Goal: Task Accomplishment & Management: Use online tool/utility

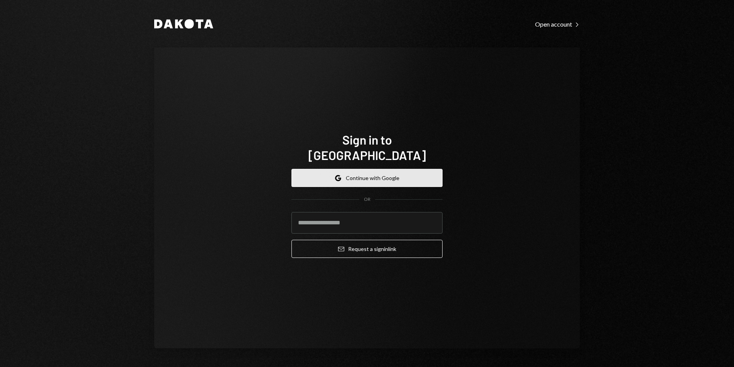
click at [377, 169] on button "Google Continue with Google" at bounding box center [366, 178] width 151 height 18
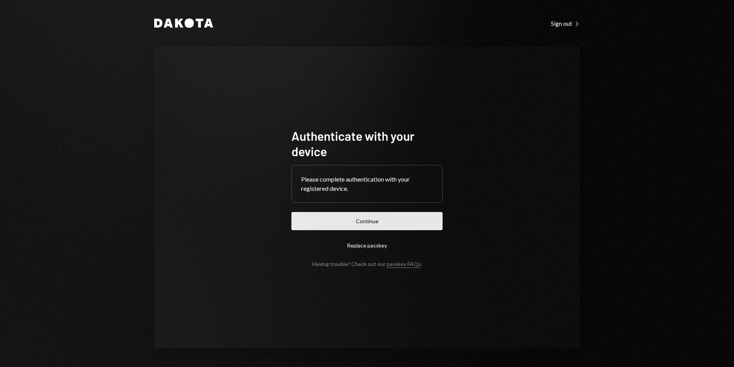
click at [388, 220] on button "Continue" at bounding box center [366, 221] width 151 height 18
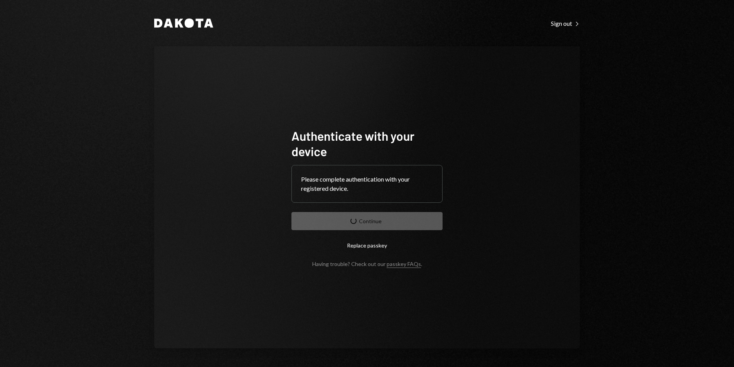
click at [391, 220] on form "Authenticate with your device Please complete authentication with your register…" at bounding box center [366, 197] width 151 height 139
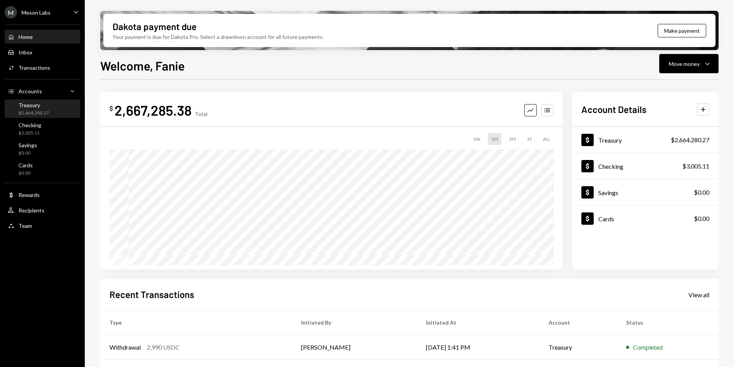
click at [33, 108] on div "Treasury" at bounding box center [33, 105] width 30 height 7
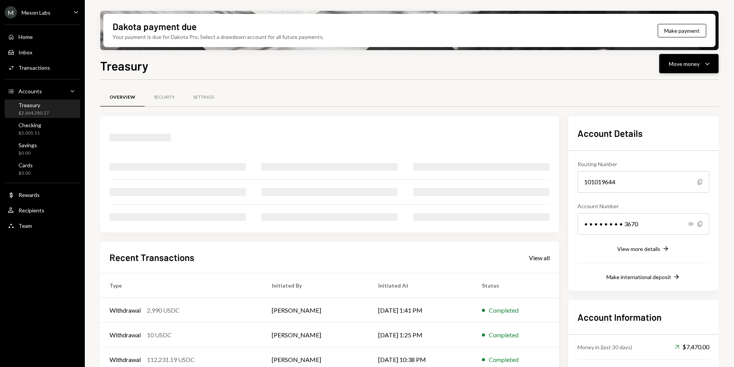
click at [697, 68] on div "Move money Caret Down" at bounding box center [689, 63] width 40 height 9
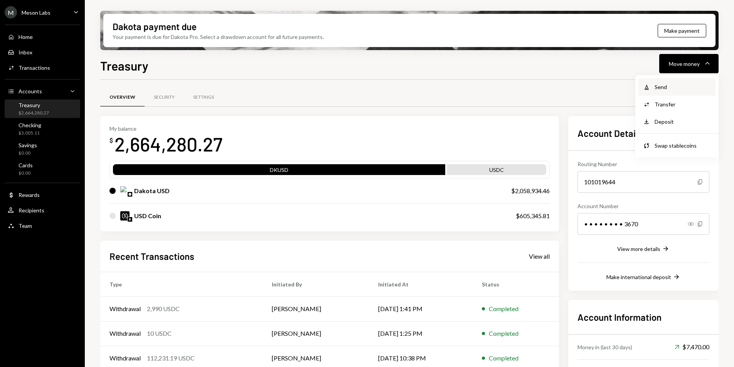
click at [663, 85] on div "Send" at bounding box center [682, 87] width 56 height 8
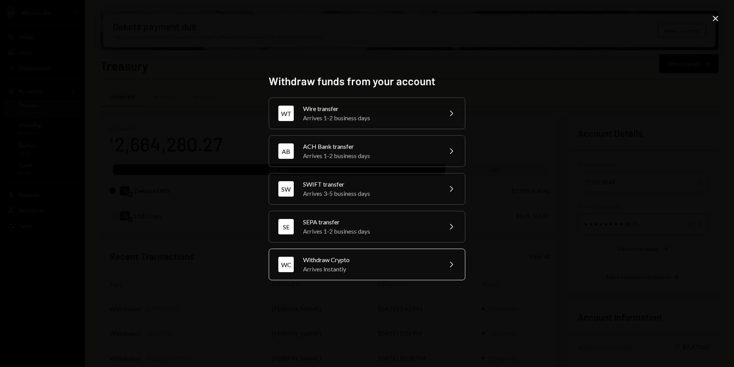
click at [376, 266] on div "Arrives instantly" at bounding box center [370, 268] width 134 height 9
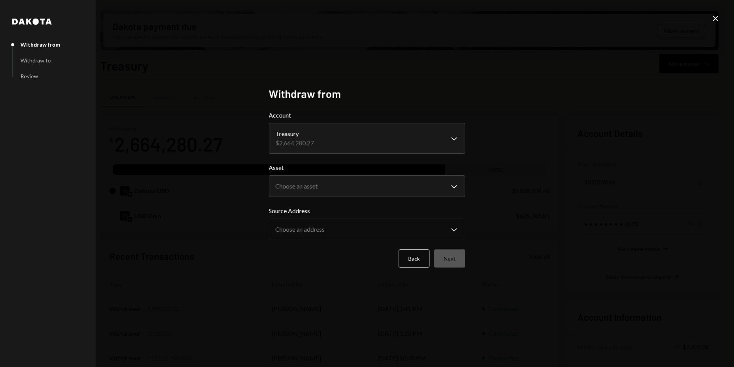
click at [347, 185] on body "M Meson Labs Caret Down Home Home Inbox Inbox Activities Transactions Accounts …" at bounding box center [367, 183] width 734 height 367
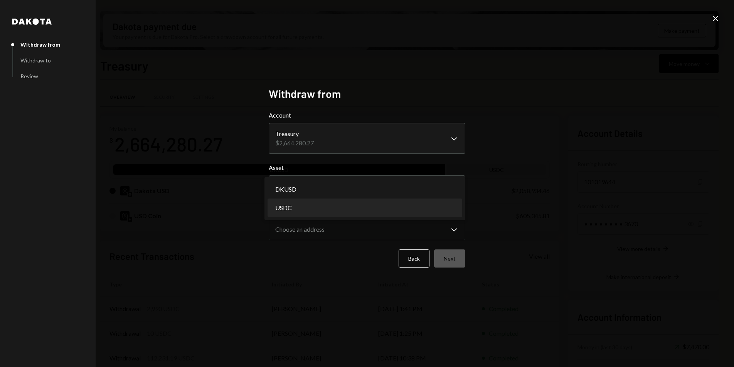
select select "****"
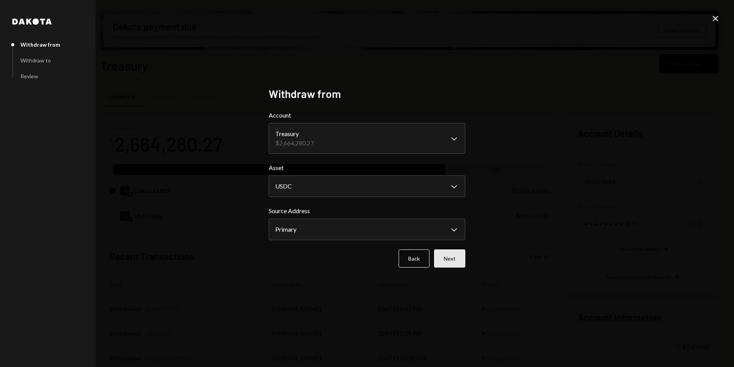
click at [446, 258] on button "Next" at bounding box center [449, 258] width 31 height 18
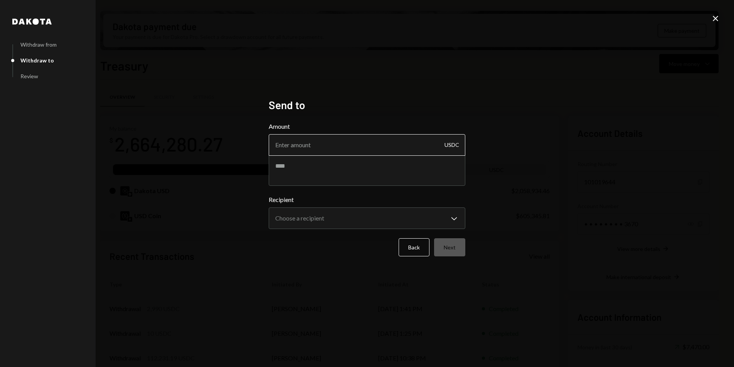
click at [339, 145] on input "Amount" at bounding box center [367, 145] width 197 height 22
paste input "14825.018424"
click at [336, 168] on textarea at bounding box center [367, 170] width 197 height 31
drag, startPoint x: 325, startPoint y: 145, endPoint x: 303, endPoint y: 144, distance: 22.0
click at [303, 144] on input "14825.018424" at bounding box center [367, 145] width 197 height 22
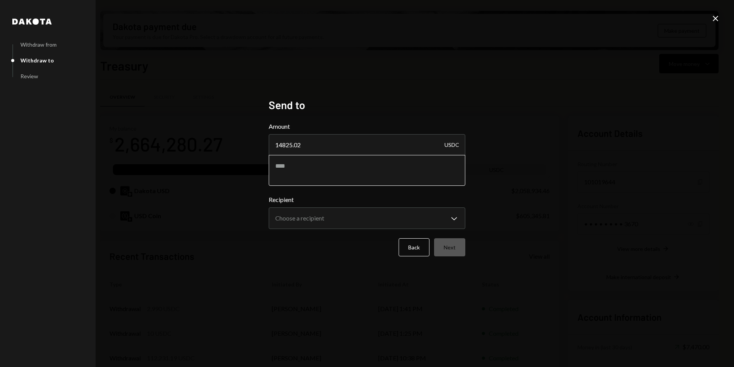
type input "14825.02"
click at [390, 165] on textarea at bounding box center [367, 170] width 197 height 31
type textarea "*"
type textarea "**********"
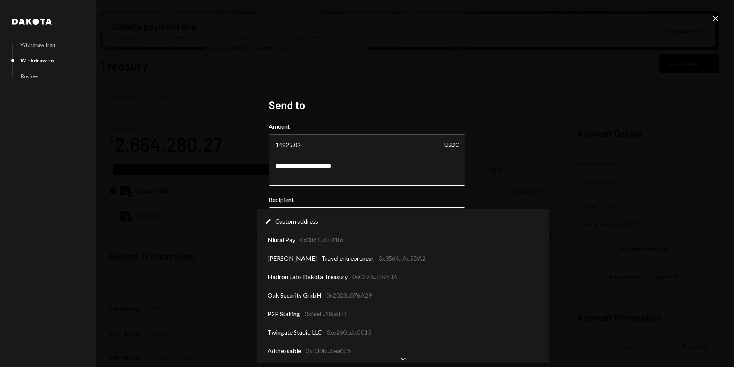
click at [309, 220] on body "M Meson Labs Caret Down Home Home Inbox Inbox Activities Transactions Accounts …" at bounding box center [367, 183] width 734 height 367
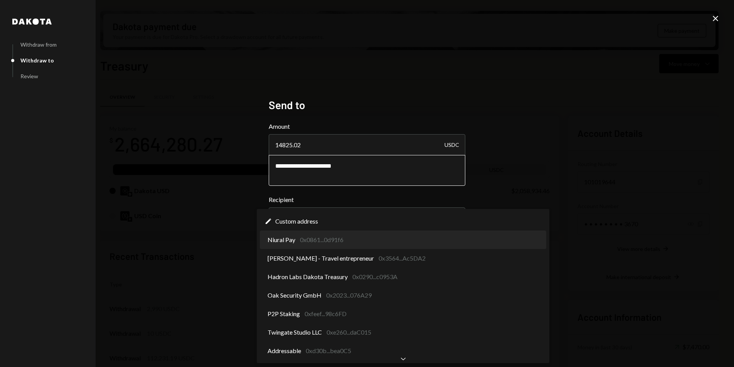
select select "**********"
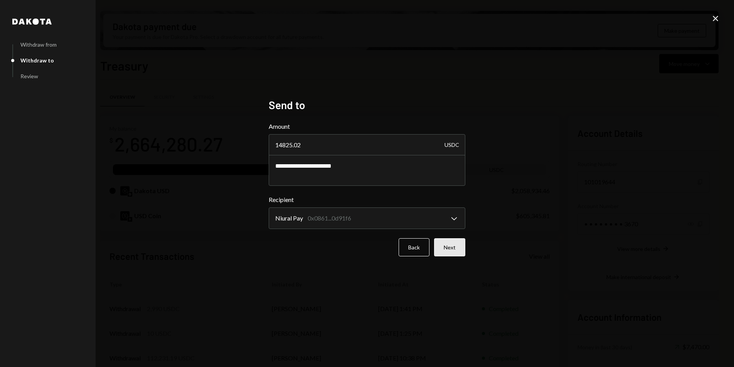
click at [449, 250] on button "Next" at bounding box center [449, 247] width 31 height 18
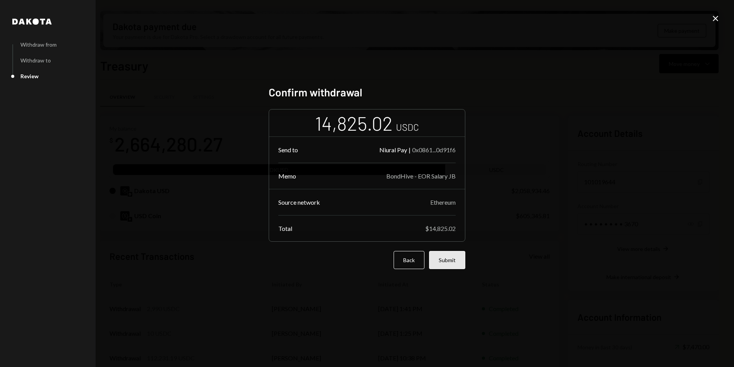
click at [448, 259] on button "Submit" at bounding box center [447, 260] width 36 height 18
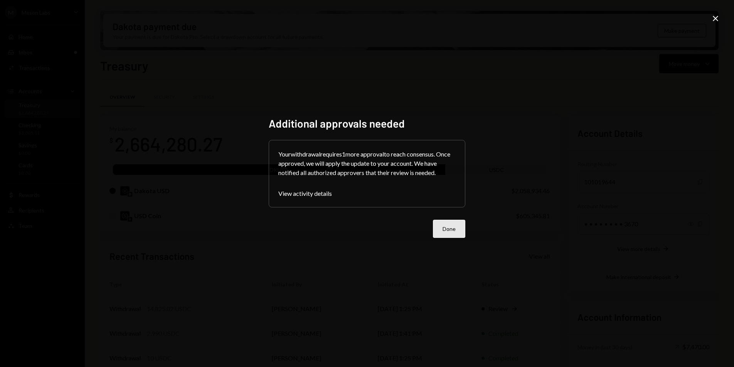
click at [441, 231] on button "Done" at bounding box center [449, 229] width 32 height 18
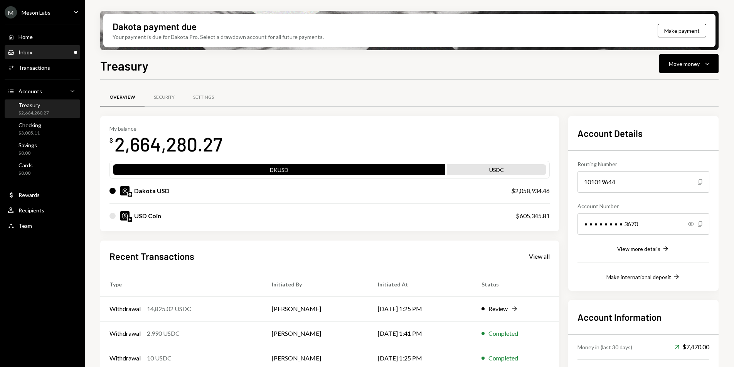
click at [29, 57] on div "Inbox Inbox" at bounding box center [42, 52] width 69 height 13
